Goal: Information Seeking & Learning: Check status

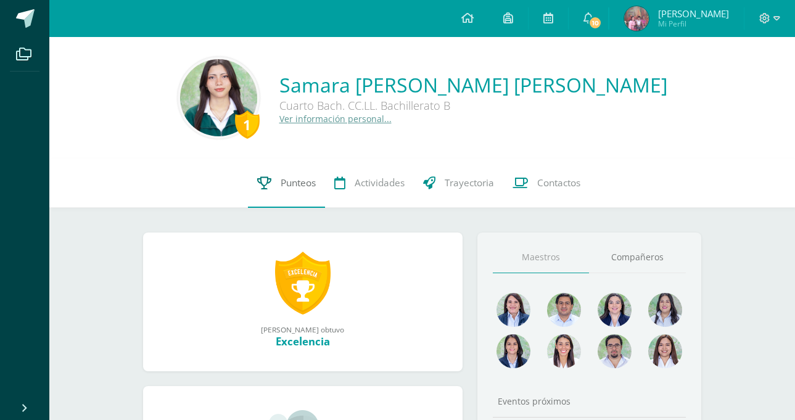
click at [288, 179] on span "Punteos" at bounding box center [298, 182] width 35 height 13
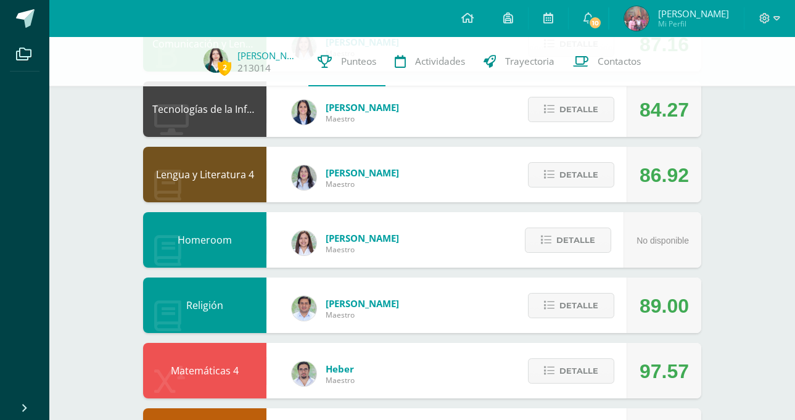
scroll to position [185, 0]
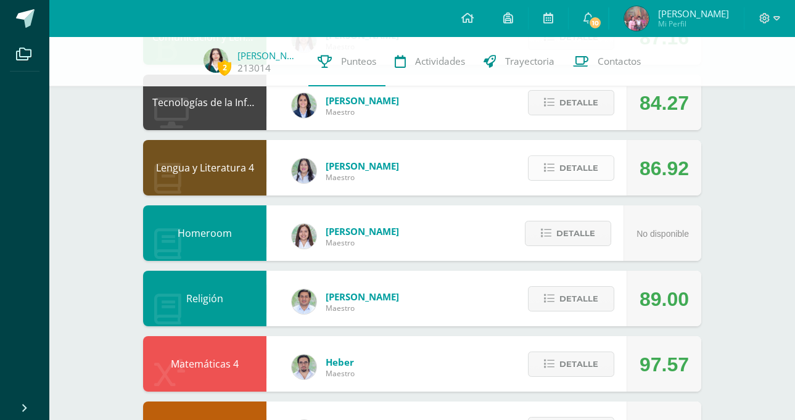
click at [558, 170] on button "Detalle" at bounding box center [571, 167] width 86 height 25
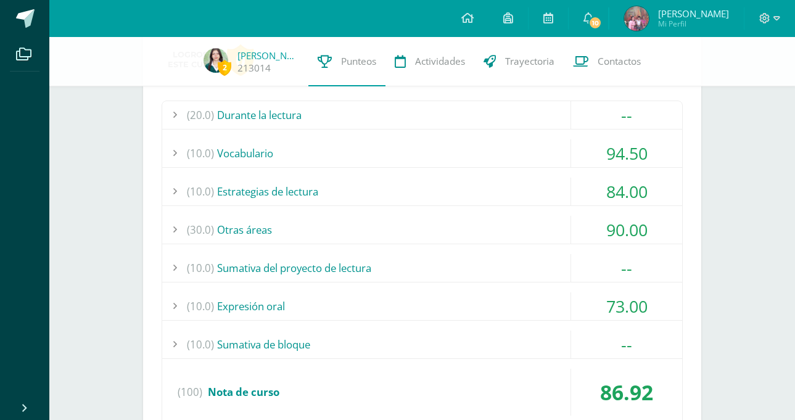
scroll to position [350, 0]
click at [408, 218] on div "(30.0) Otras áreas" at bounding box center [422, 229] width 520 height 28
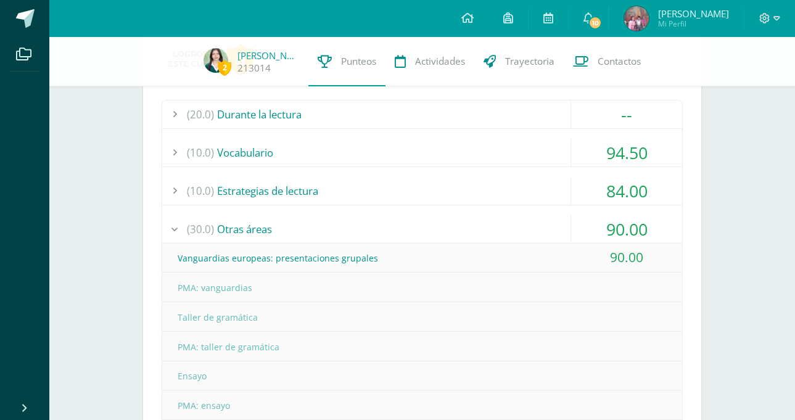
click at [408, 218] on div "(30.0) Otras áreas" at bounding box center [422, 229] width 520 height 28
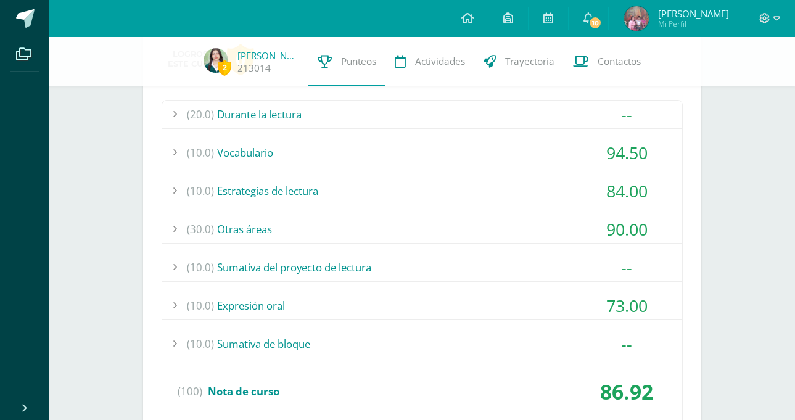
click at [410, 200] on div "(10.0) Estrategias de lectura" at bounding box center [422, 191] width 520 height 28
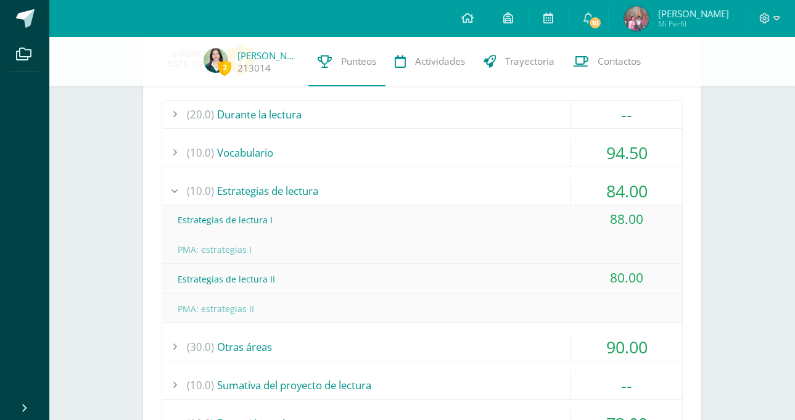
click at [410, 200] on div "(10.0) Estrategias de lectura" at bounding box center [422, 191] width 520 height 28
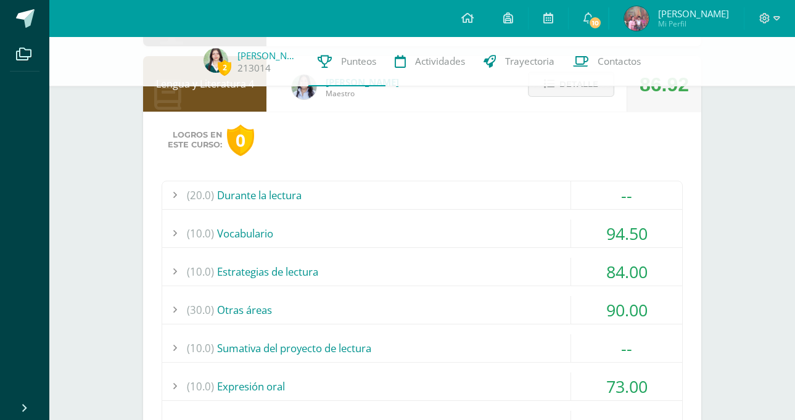
scroll to position [239, 0]
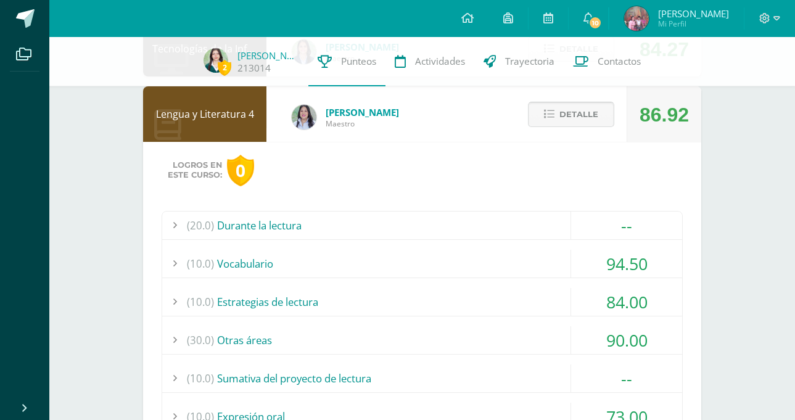
click at [561, 120] on span "Detalle" at bounding box center [578, 114] width 39 height 23
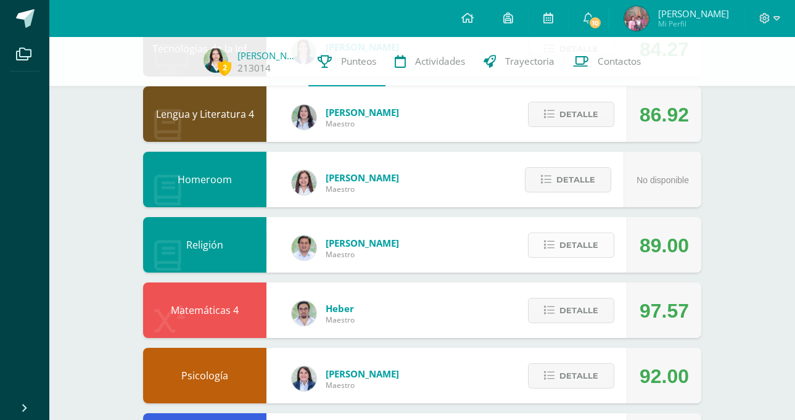
click at [576, 245] on span "Detalle" at bounding box center [578, 245] width 39 height 23
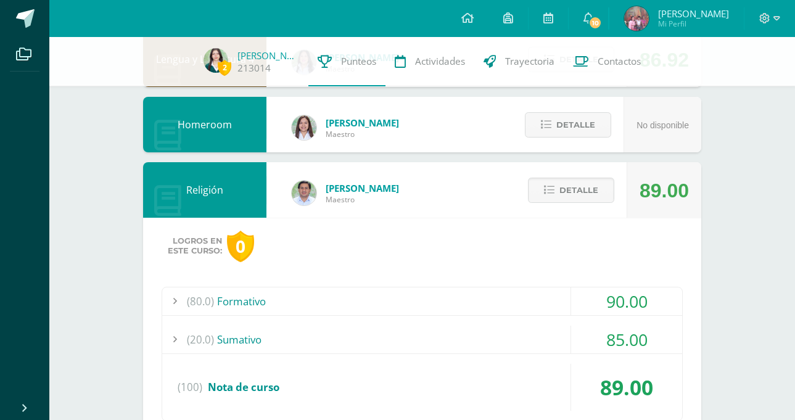
scroll to position [300, 0]
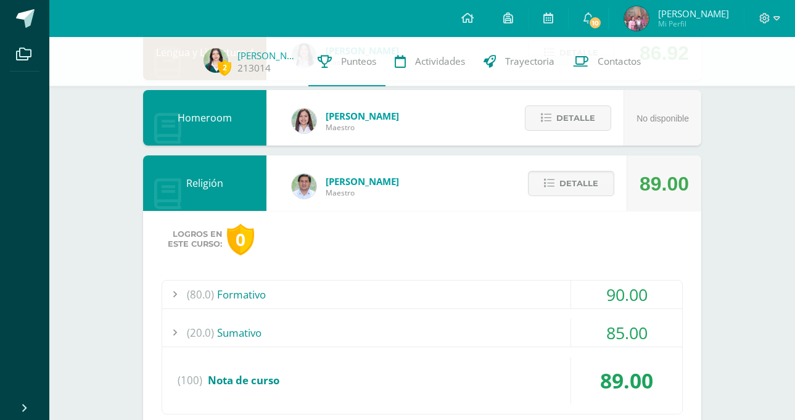
click at [432, 333] on div "(20.0) Sumativo" at bounding box center [422, 333] width 520 height 28
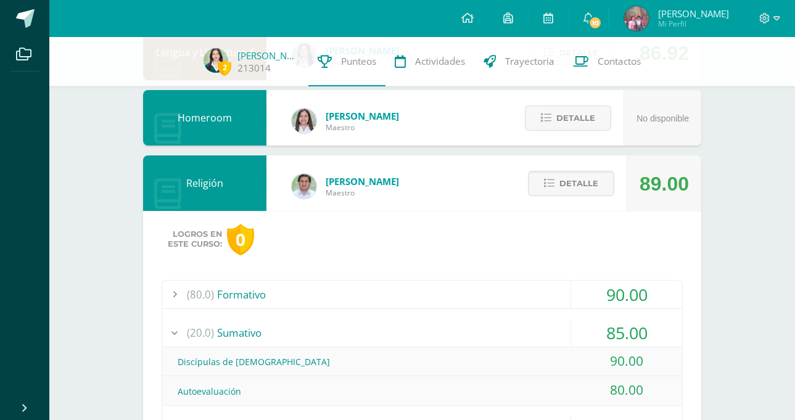
drag, startPoint x: 432, startPoint y: 333, endPoint x: 432, endPoint y: 313, distance: 20.4
click at [432, 313] on div "(80.0) Formativo 90.00 Seguimiento de Jesús desde los carismas cristianos Maryk…" at bounding box center [422, 377] width 521 height 194
click at [550, 187] on icon at bounding box center [549, 183] width 10 height 10
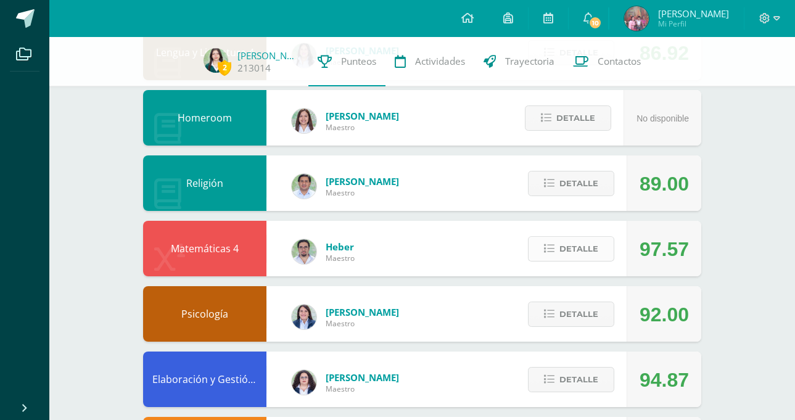
click at [562, 237] on span "Detalle" at bounding box center [578, 248] width 39 height 23
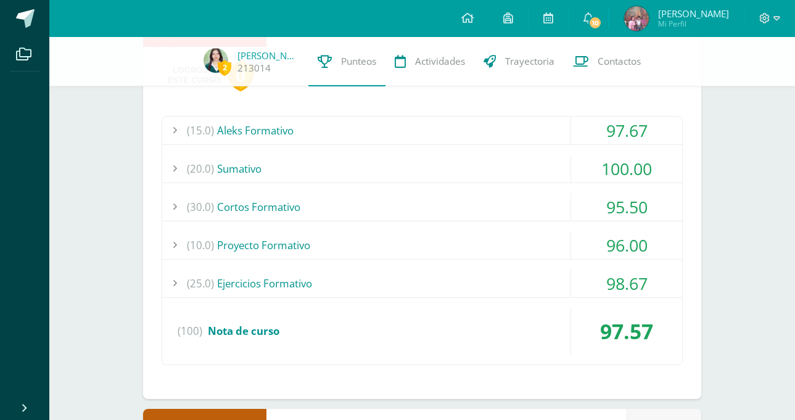
scroll to position [530, 0]
click at [341, 163] on div "(20.0) Sumativo" at bounding box center [422, 168] width 520 height 28
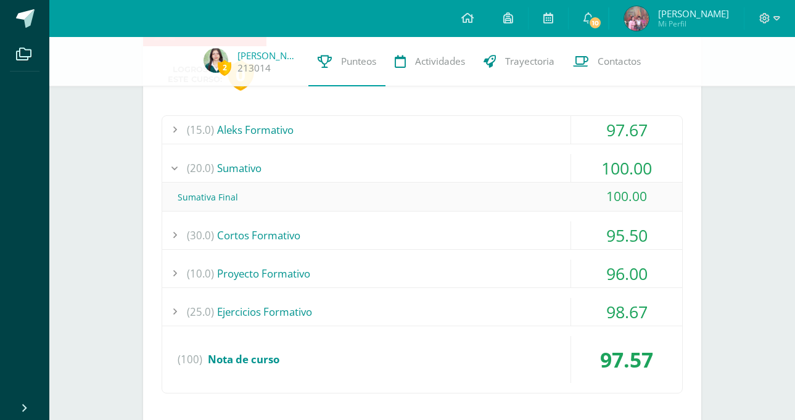
click at [341, 163] on div "(20.0) Sumativo" at bounding box center [422, 168] width 520 height 28
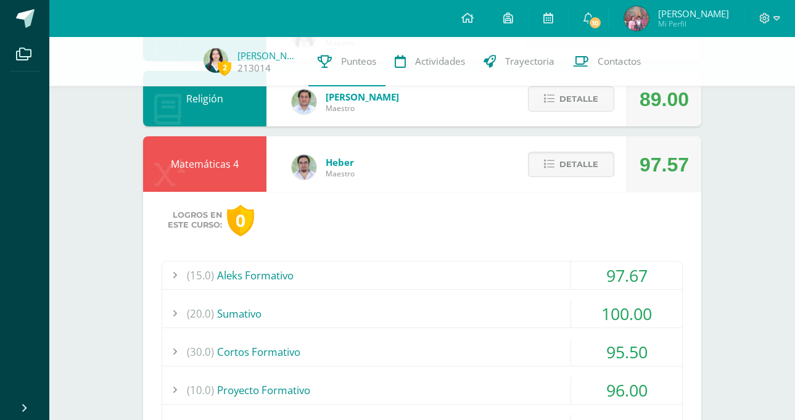
scroll to position [325, 0]
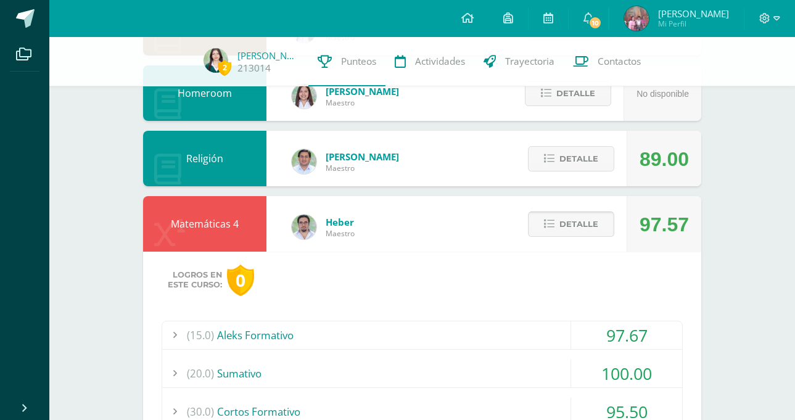
click at [588, 230] on span "Detalle" at bounding box center [578, 224] width 39 height 23
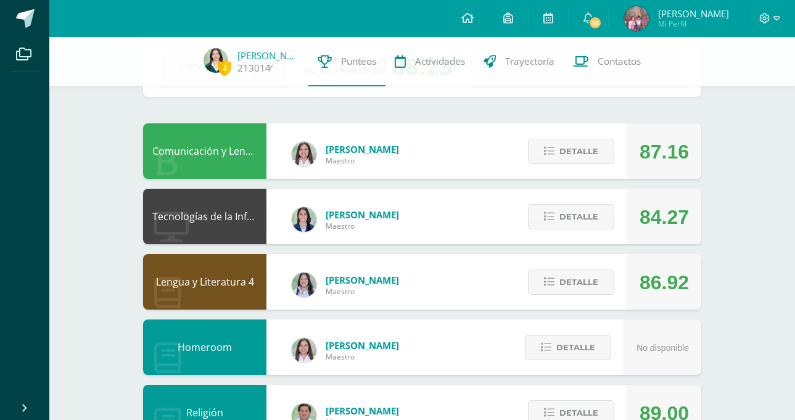
scroll to position [66, 0]
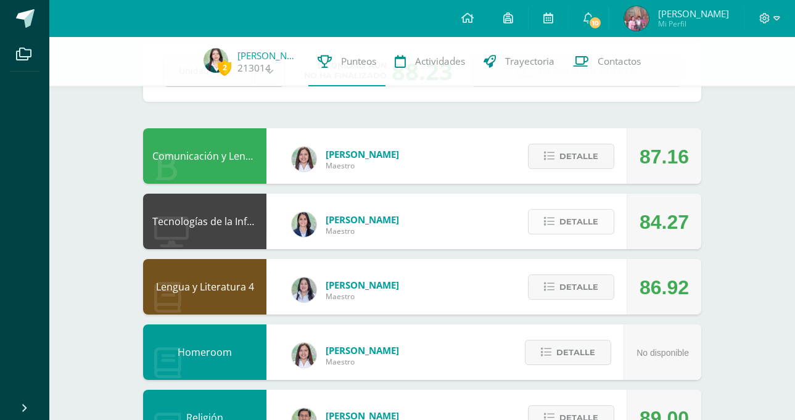
click at [582, 223] on span "Detalle" at bounding box center [578, 221] width 39 height 23
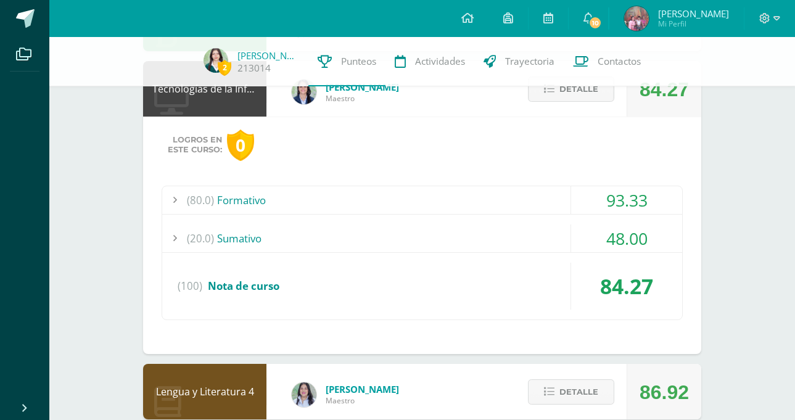
scroll to position [214, 0]
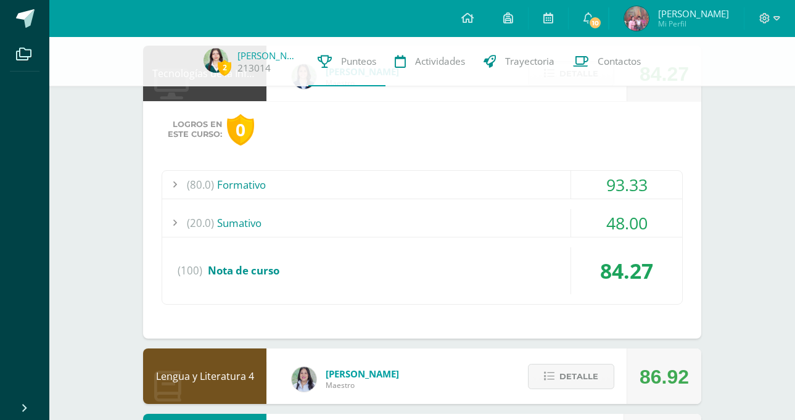
click at [418, 220] on div "(20.0) Sumativo" at bounding box center [422, 223] width 520 height 28
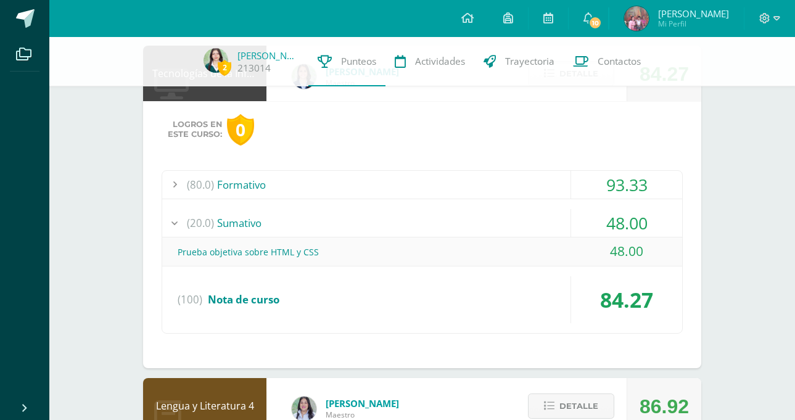
click at [418, 220] on div "(20.0) Sumativo" at bounding box center [422, 223] width 520 height 28
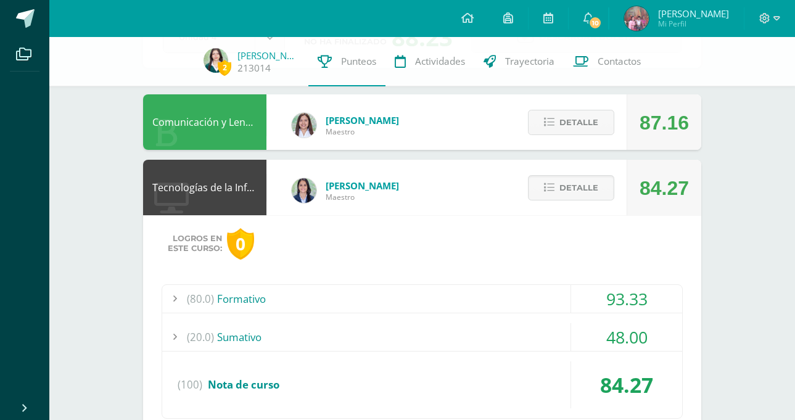
scroll to position [91, 0]
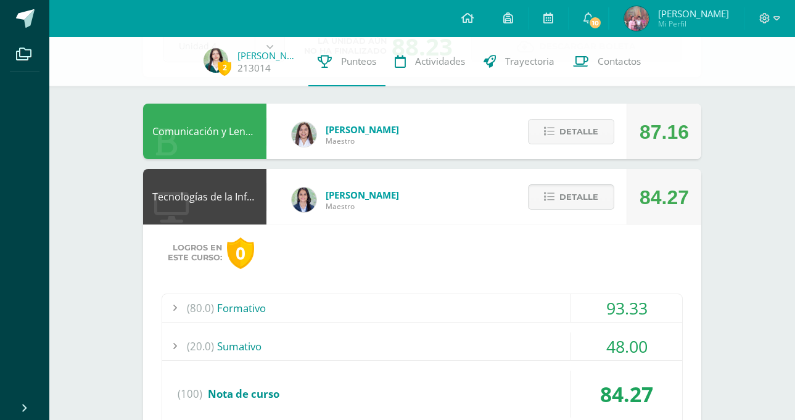
click at [541, 187] on button "Detalle" at bounding box center [571, 196] width 86 height 25
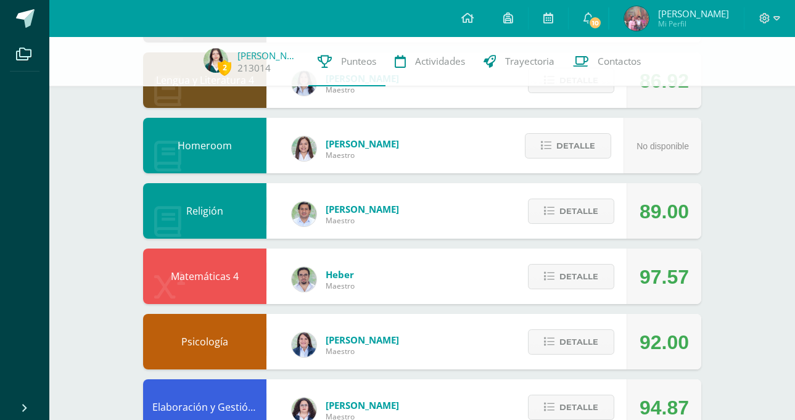
scroll to position [276, 0]
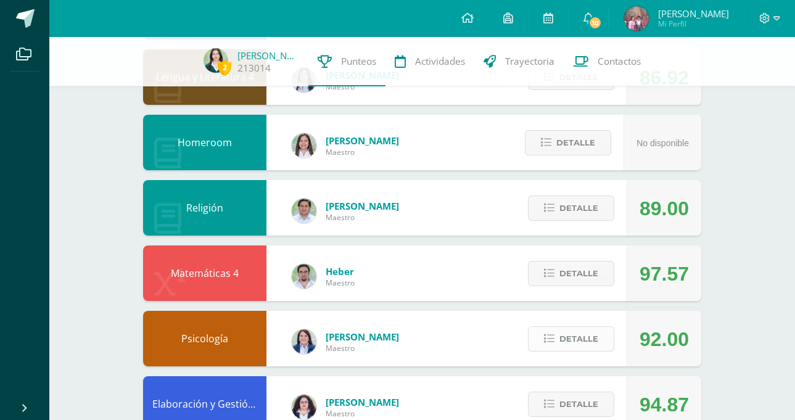
click at [580, 332] on span "Detalle" at bounding box center [578, 338] width 39 height 23
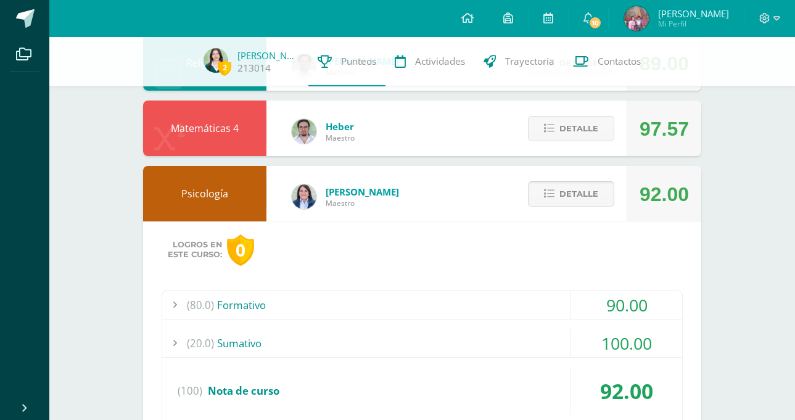
scroll to position [473, 0]
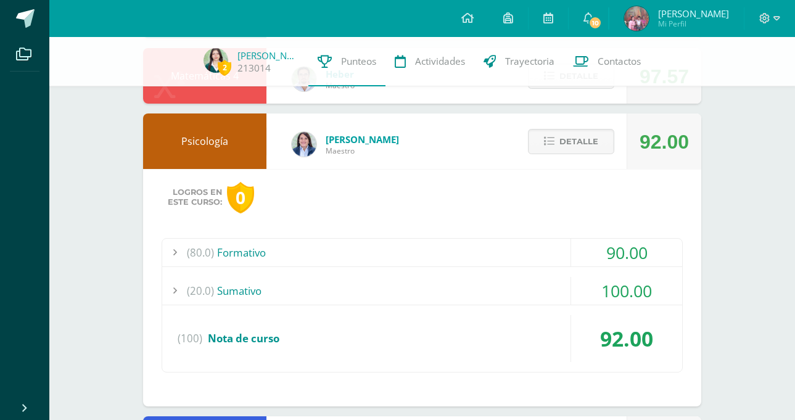
click at [504, 277] on div "(20.0) Sumativo" at bounding box center [422, 291] width 520 height 28
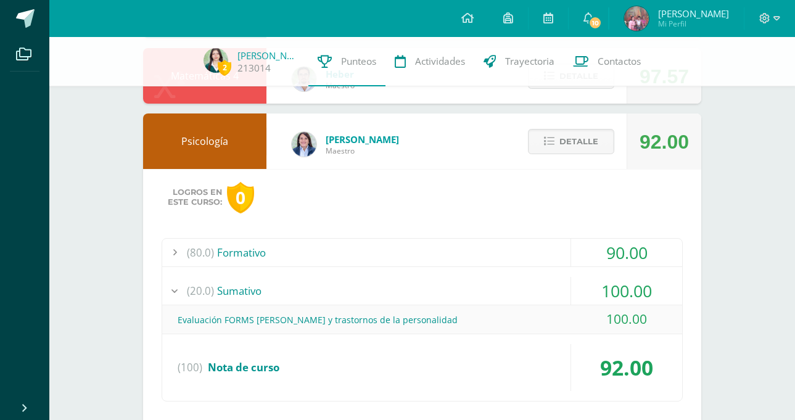
drag, startPoint x: 504, startPoint y: 276, endPoint x: 501, endPoint y: 256, distance: 20.5
click at [501, 256] on div "(80.0) Formativo 90.00 Ejercicio comparación de Teorías de la personalidad 90.00" at bounding box center [422, 320] width 521 height 164
click at [501, 256] on div "(80.0) Formativo" at bounding box center [422, 253] width 520 height 28
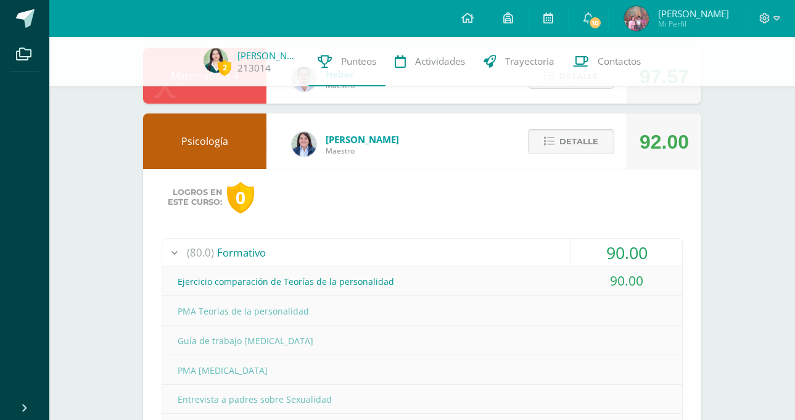
click at [587, 140] on span "Detalle" at bounding box center [578, 141] width 39 height 23
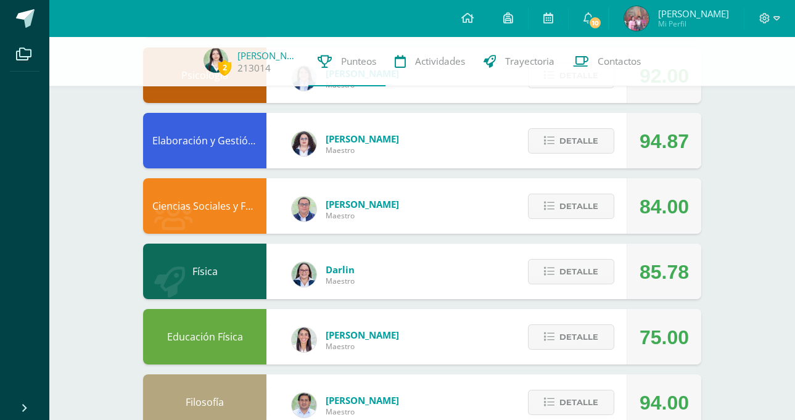
scroll to position [574, 0]
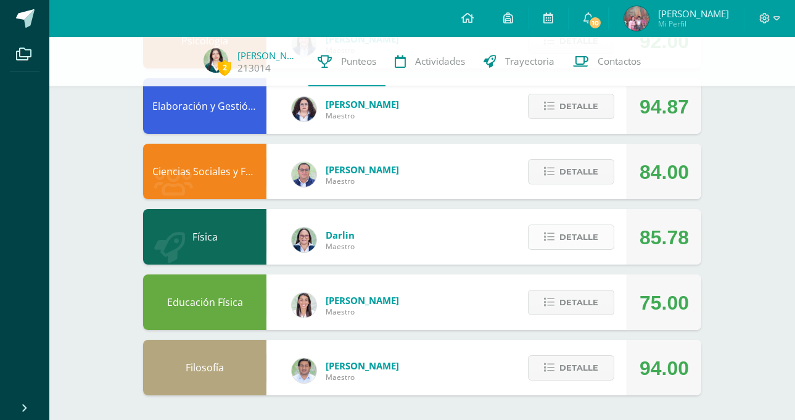
click at [557, 242] on button "Detalle" at bounding box center [571, 236] width 86 height 25
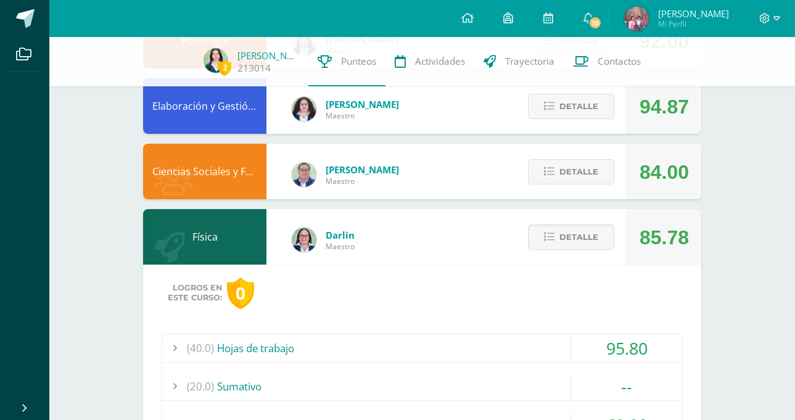
click at [373, 348] on div "(40.0) Hojas de trabajo" at bounding box center [422, 348] width 520 height 28
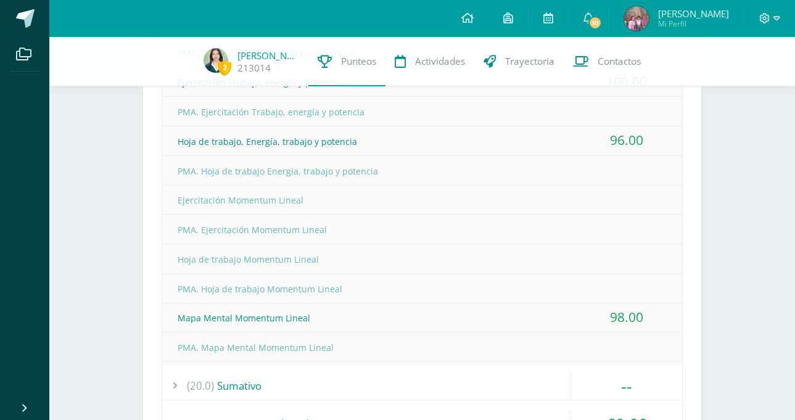
scroll to position [993, 0]
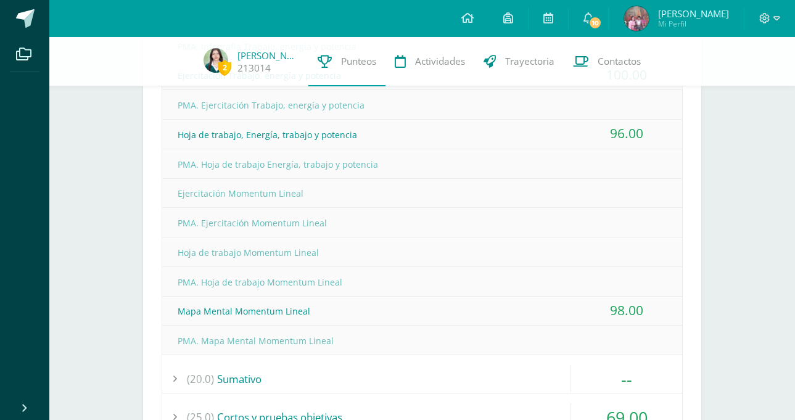
drag, startPoint x: 373, startPoint y: 348, endPoint x: 376, endPoint y: 324, distance: 23.7
click at [376, 323] on div "Ejercitación Dinámica 85.00 PMA. Ejercitación dinámica" at bounding box center [422, 149] width 520 height 412
click at [406, 310] on div "Mapa Mental Momentum Lineal" at bounding box center [422, 311] width 520 height 28
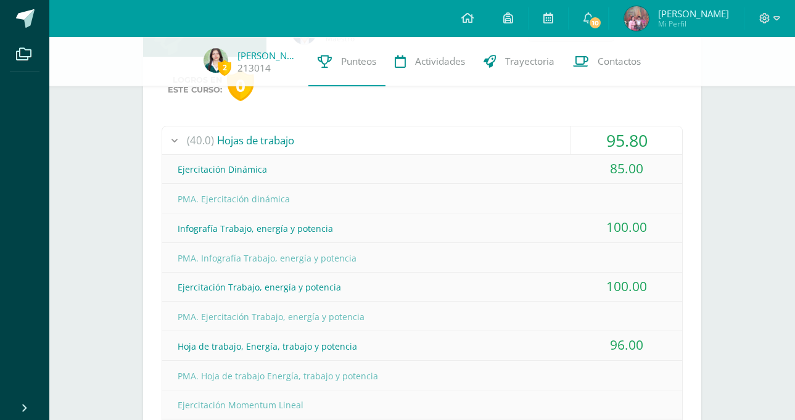
scroll to position [705, 0]
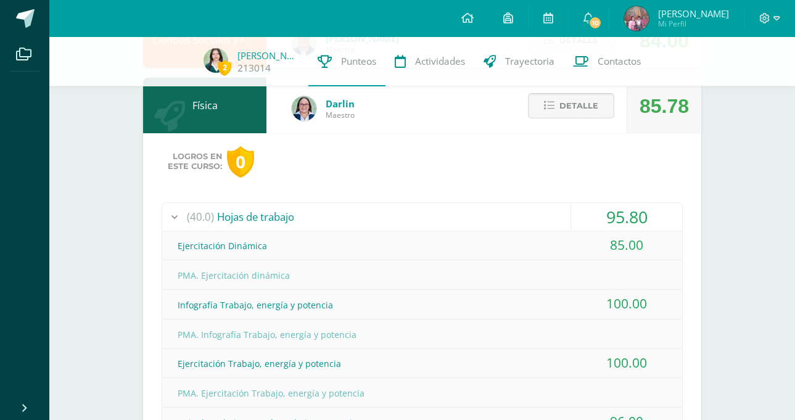
click at [556, 117] on button "Detalle" at bounding box center [571, 105] width 86 height 25
